Goal: Find specific page/section: Find specific page/section

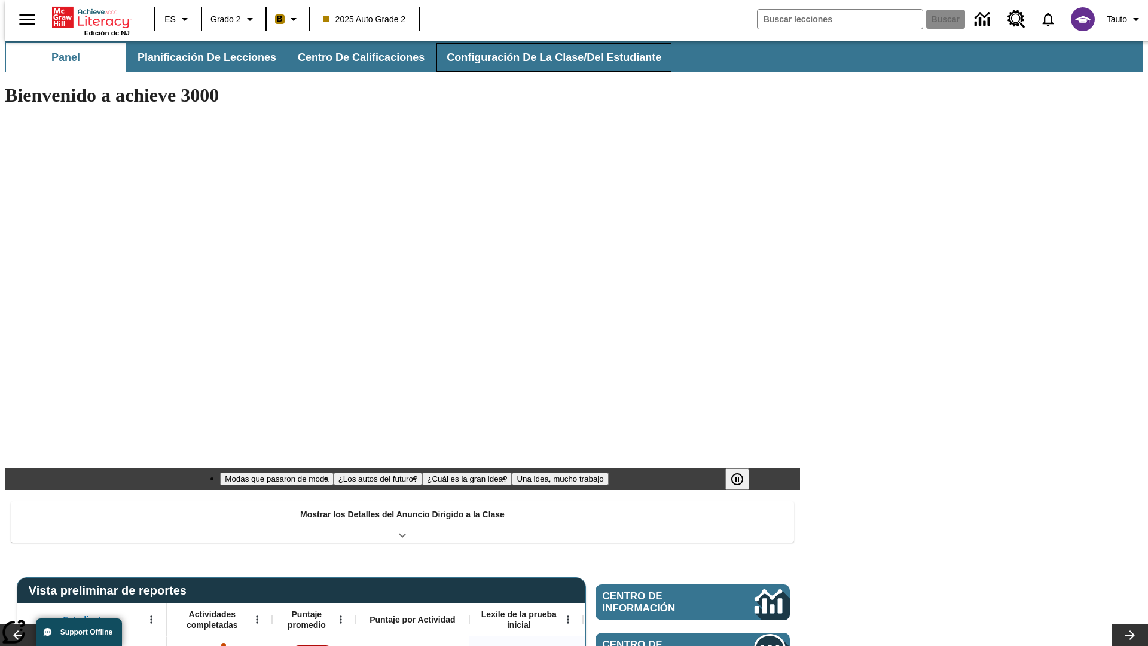
click at [541, 57] on button "Configuración de la clase/del estudiante" at bounding box center [554, 57] width 235 height 29
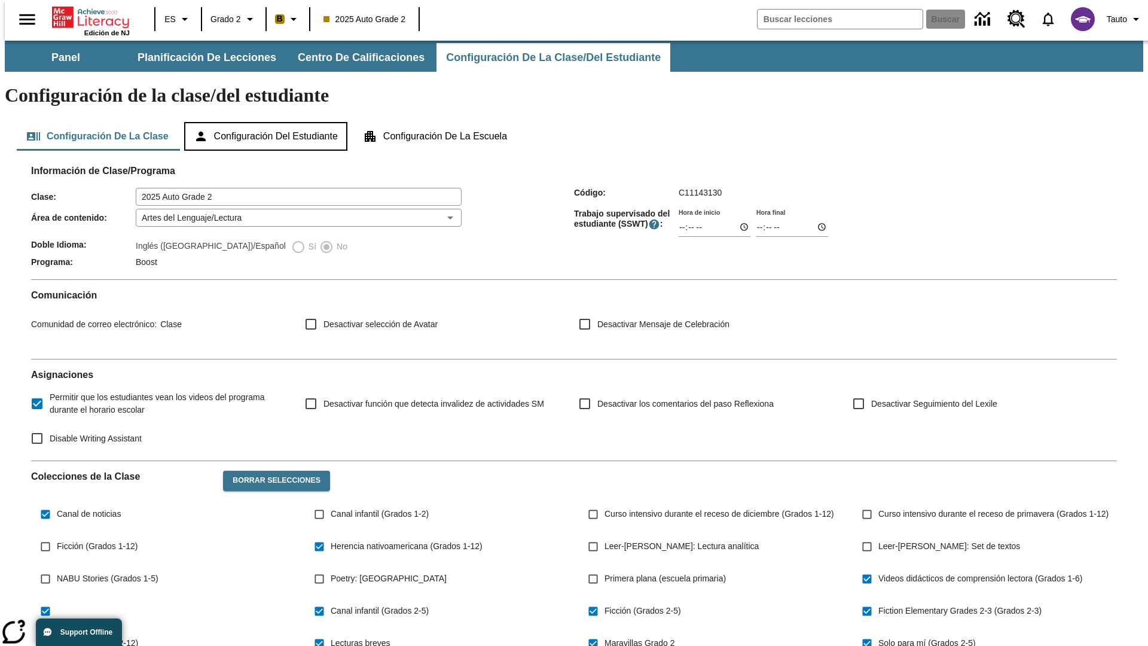
click at [267, 122] on button "Configuración del estudiante" at bounding box center [265, 136] width 163 height 29
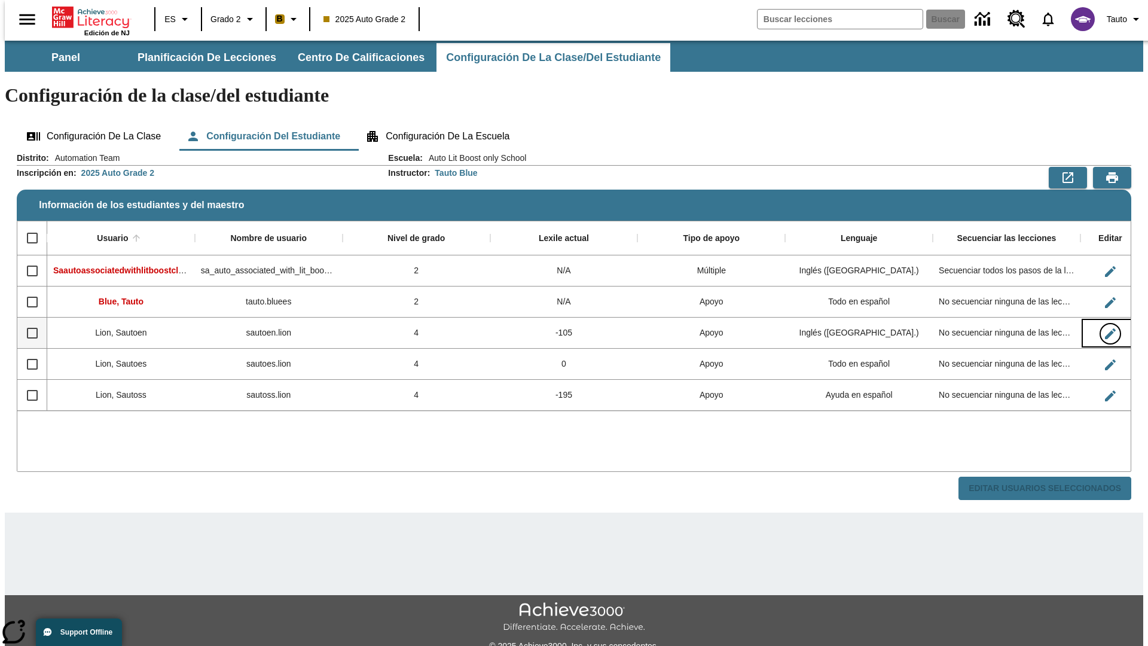
click at [1105, 328] on icon "Editar Usuario" at bounding box center [1110, 333] width 11 height 11
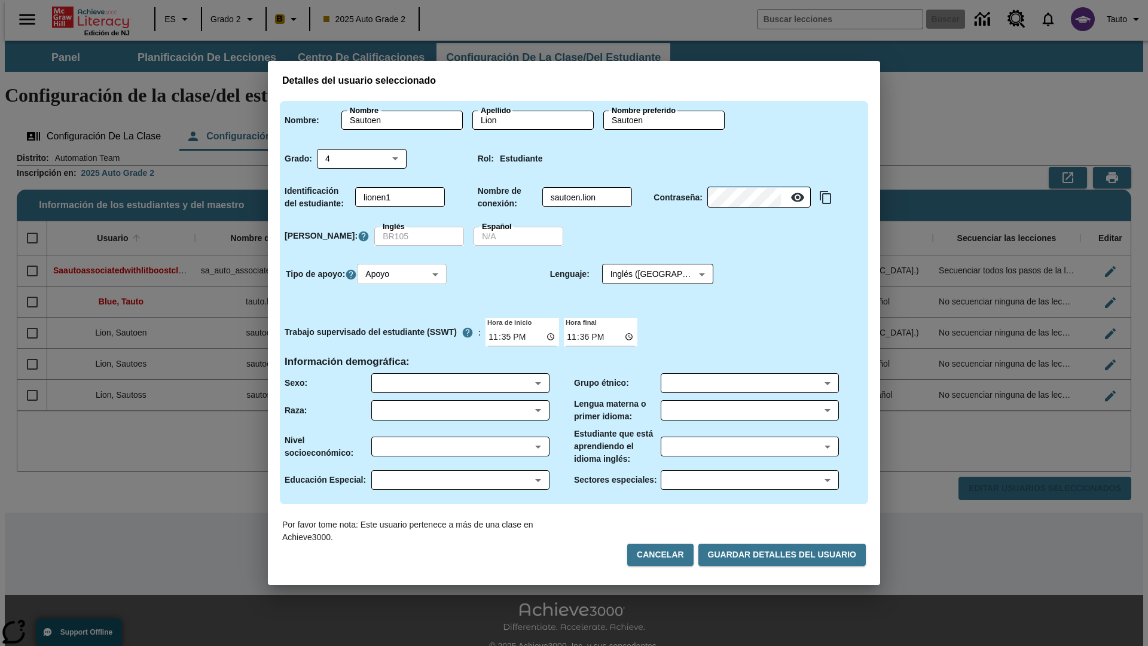
click at [404, 274] on body "Saltar al contenido principal Edición de NJ ES Grado 2 B 2025 Auto Grade 2 Busc…" at bounding box center [574, 357] width 1139 height 632
click at [404, 318] on li "Apoyo" at bounding box center [404, 319] width 90 height 20
click at [647, 274] on body "Saltar al contenido principal Edición de NJ ES Grado 2 B 2025 Auto Grade 2 Busc…" at bounding box center [574, 357] width 1139 height 632
click at [404, 274] on body "Saltar al contenido principal Edición de NJ ES Grado 2 B 2025 Auto Grade 2 Busc…" at bounding box center [574, 357] width 1139 height 632
